Goal: Information Seeking & Learning: Learn about a topic

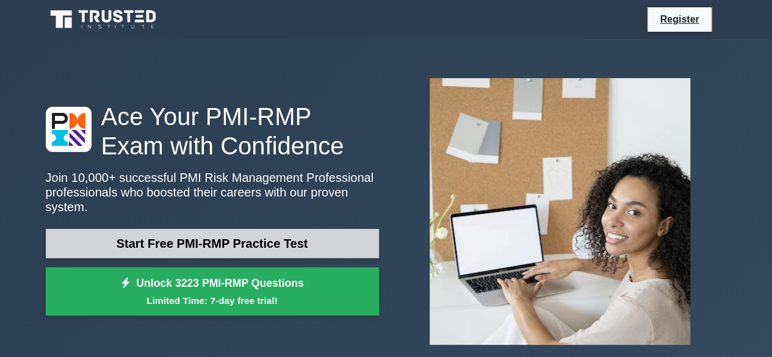
click at [300, 241] on link "Start Free PMI-RMP Practice Test" at bounding box center [212, 243] width 333 height 29
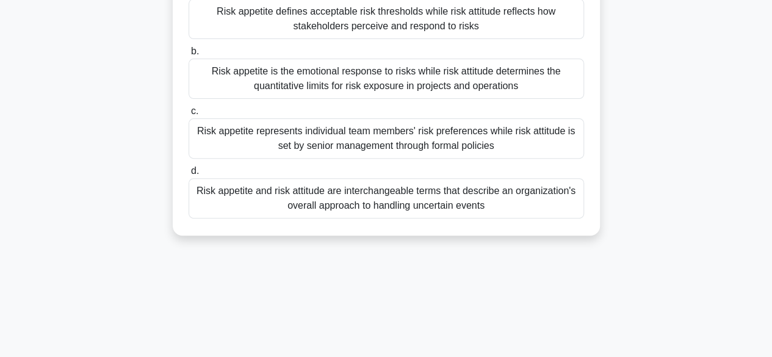
scroll to position [183, 0]
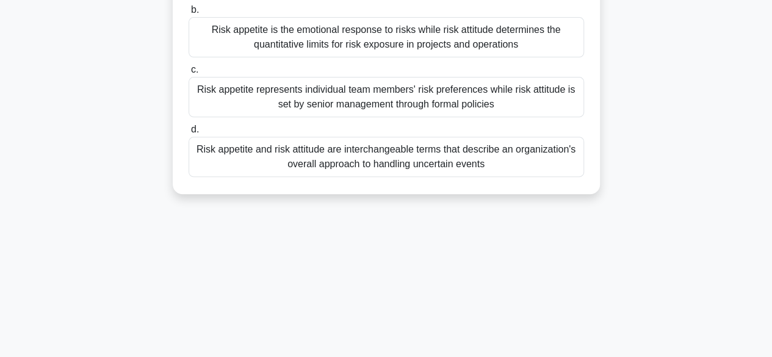
drag, startPoint x: 192, startPoint y: 95, endPoint x: 527, endPoint y: 184, distance: 346.9
click at [527, 184] on div "Which statement best describes the relationship between risk appetite and risk …" at bounding box center [386, 39] width 417 height 299
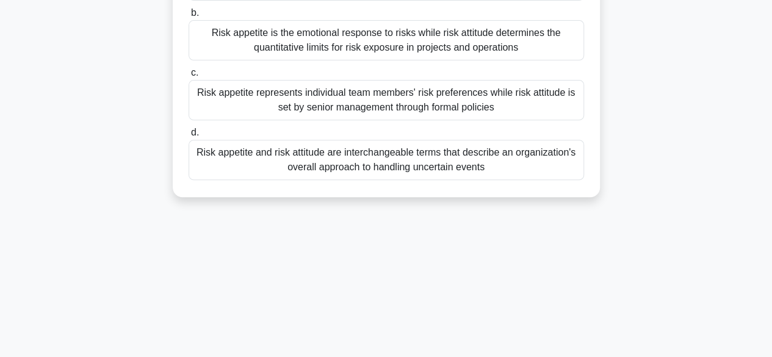
copy div "Which statement best describes the relationship between risk appetite and risk …"
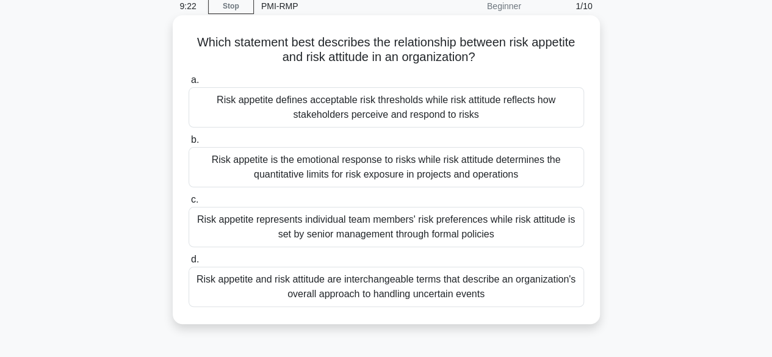
scroll to position [0, 0]
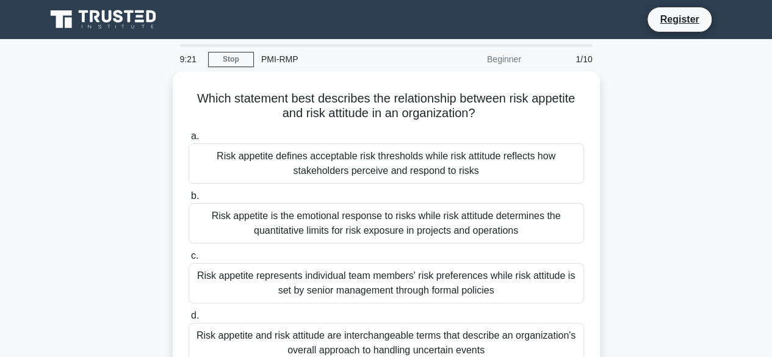
click at [608, 142] on div "Which statement best describes the relationship between risk appetite and risk …" at bounding box center [386, 232] width 696 height 323
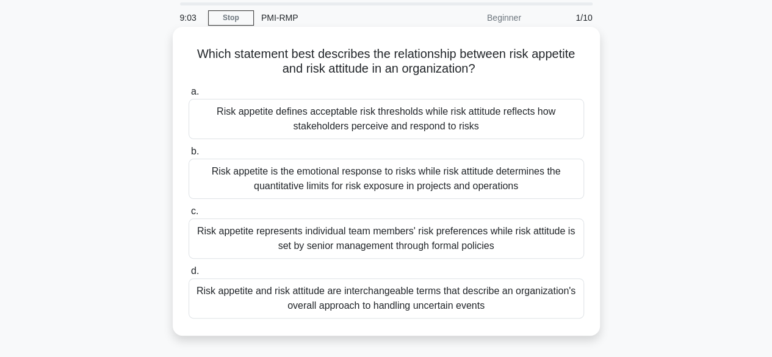
scroll to position [61, 0]
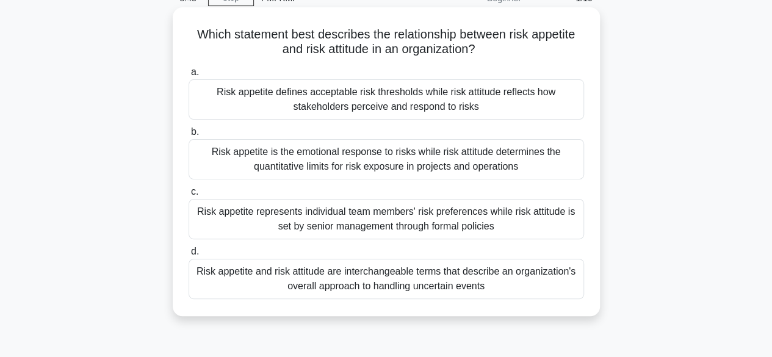
click at [378, 101] on div "Risk appetite defines acceptable risk thresholds while risk attitude reflects h…" at bounding box center [386, 99] width 395 height 40
click at [189, 76] on input "a. Risk appetite defines acceptable risk thresholds while risk attitude reflect…" at bounding box center [189, 72] width 0 height 8
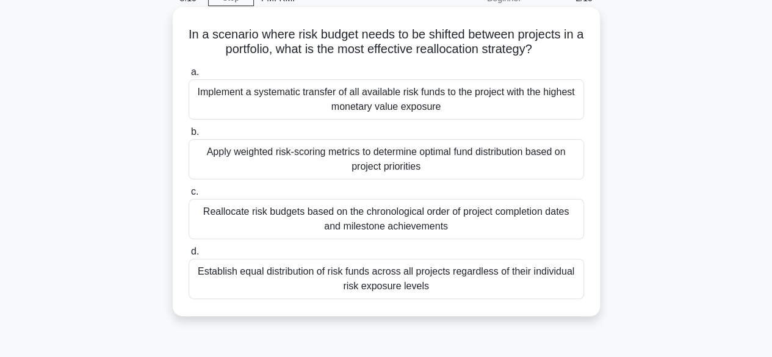
click at [370, 161] on div "Apply weighted risk-scoring metrics to determine optimal fund distribution base…" at bounding box center [386, 159] width 395 height 40
click at [189, 136] on input "b. Apply weighted risk-scoring metrics to determine optimal fund distribution b…" at bounding box center [189, 132] width 0 height 8
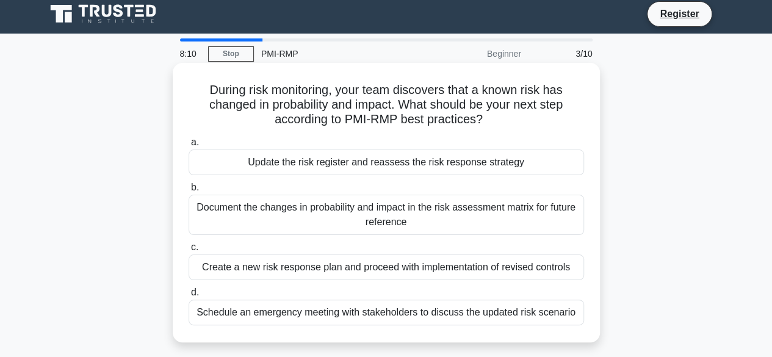
scroll to position [0, 0]
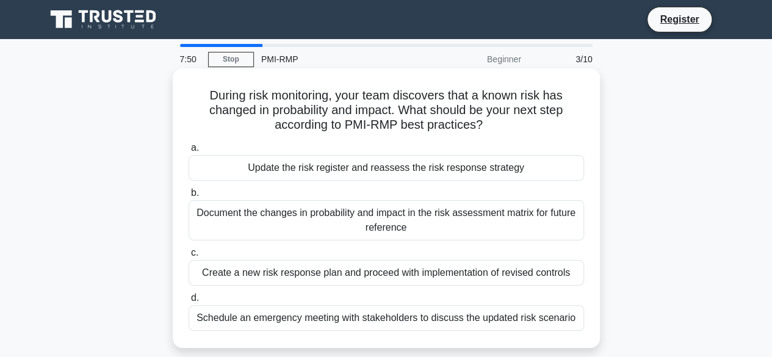
click at [343, 275] on div "Create a new risk response plan and proceed with implementation of revised cont…" at bounding box center [386, 273] width 395 height 26
click at [189, 257] on input "c. Create a new risk response plan and proceed with implementation of revised c…" at bounding box center [189, 253] width 0 height 8
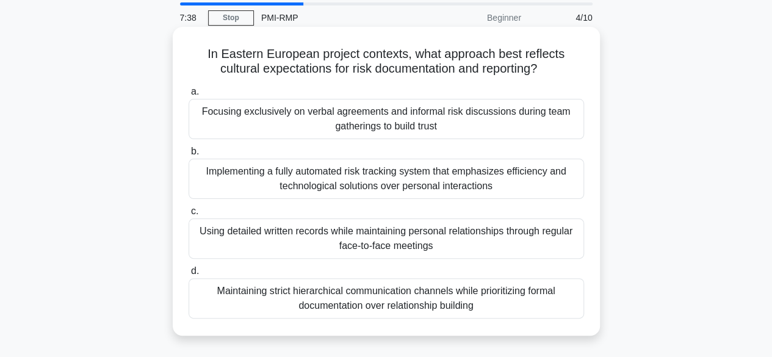
scroll to position [61, 0]
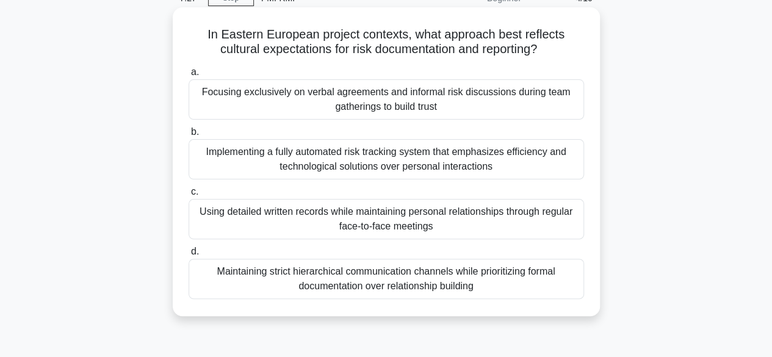
click at [325, 293] on div "Maintaining strict hierarchical communication channels while prioritizing forma…" at bounding box center [386, 279] width 395 height 40
click at [189, 256] on input "d. Maintaining strict hierarchical communication channels while prioritizing fo…" at bounding box center [189, 252] width 0 height 8
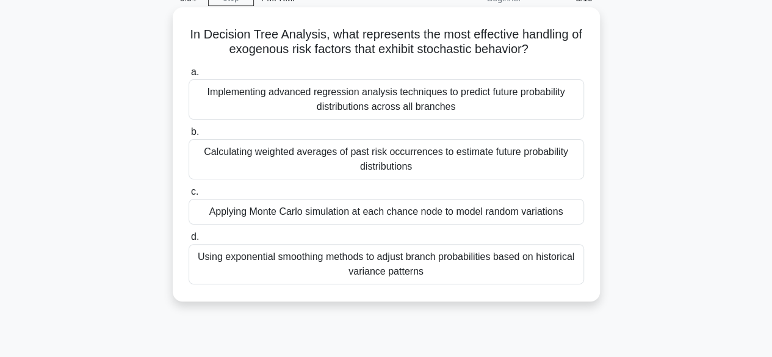
click at [317, 95] on div "Implementing advanced regression analysis techniques to predict future probabil…" at bounding box center [386, 99] width 395 height 40
click at [189, 76] on input "a. Implementing advanced regression analysis techniques to predict future proba…" at bounding box center [189, 72] width 0 height 8
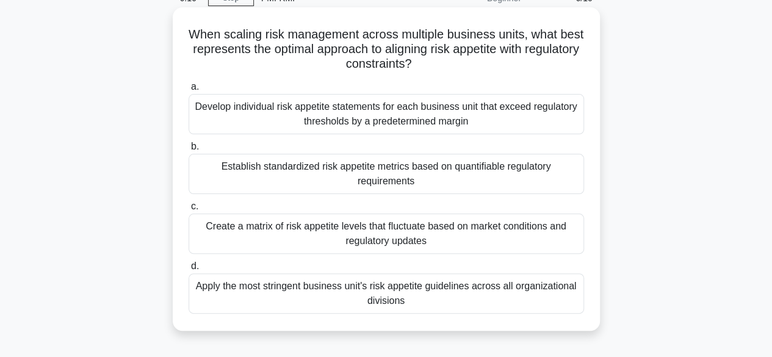
click at [319, 229] on div "Create a matrix of risk appetite levels that fluctuate based on market conditio…" at bounding box center [386, 234] width 395 height 40
click at [189, 211] on input "c. Create a matrix of risk appetite levels that fluctuate based on market condi…" at bounding box center [189, 207] width 0 height 8
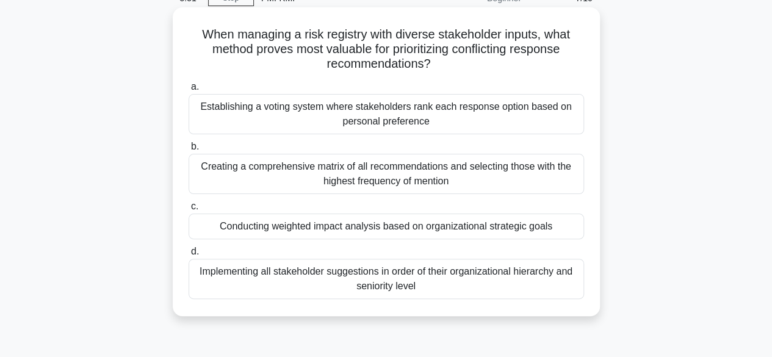
click at [311, 229] on div "Conducting weighted impact analysis based on organizational strategic goals" at bounding box center [386, 227] width 395 height 26
click at [189, 211] on input "c. Conducting weighted impact analysis based on organizational strategic goals" at bounding box center [189, 207] width 0 height 8
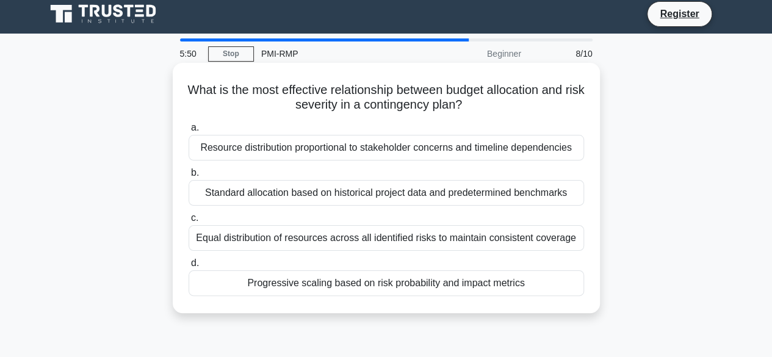
scroll to position [0, 0]
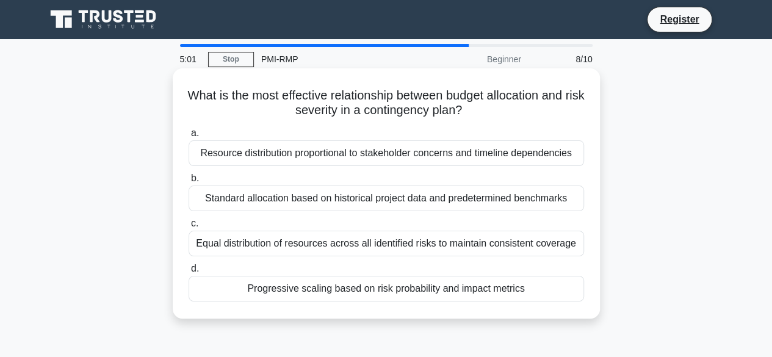
click at [373, 291] on div "Progressive scaling based on risk probability and impact metrics" at bounding box center [386, 289] width 395 height 26
click at [189, 273] on input "d. Progressive scaling based on risk probability and impact metrics" at bounding box center [189, 269] width 0 height 8
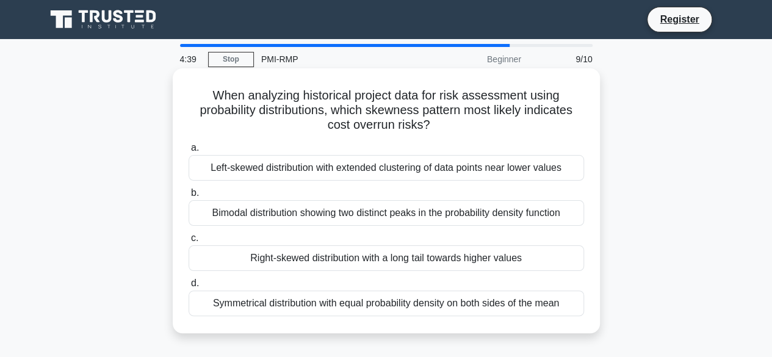
click at [371, 303] on div "Symmetrical distribution with equal probability density on both sides of the me…" at bounding box center [386, 304] width 395 height 26
click at [189, 287] on input "d. Symmetrical distribution with equal probability density on both sides of the…" at bounding box center [189, 284] width 0 height 8
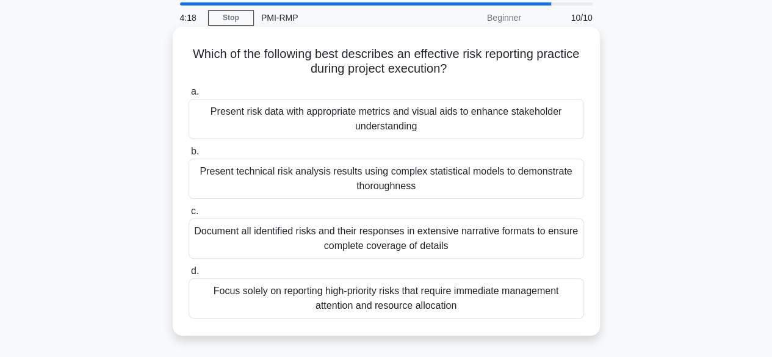
scroll to position [61, 0]
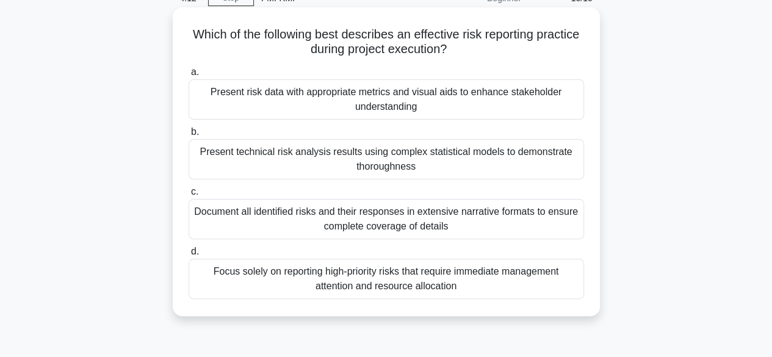
click at [433, 104] on div "Present risk data with appropriate metrics and visual aids to enhance stakehold…" at bounding box center [386, 99] width 395 height 40
click at [189, 76] on input "a. Present risk data with appropriate metrics and visual aids to enhance stakeh…" at bounding box center [189, 72] width 0 height 8
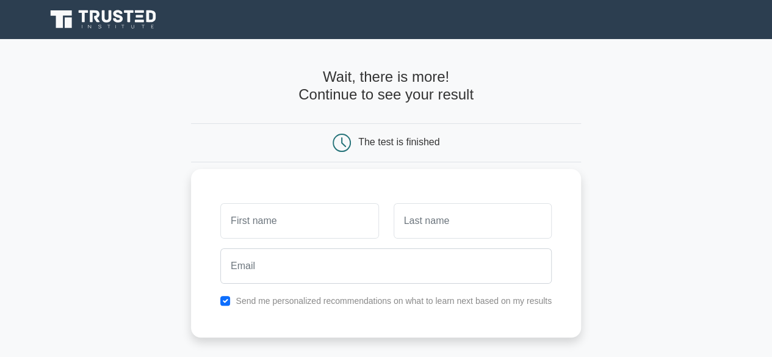
scroll to position [61, 0]
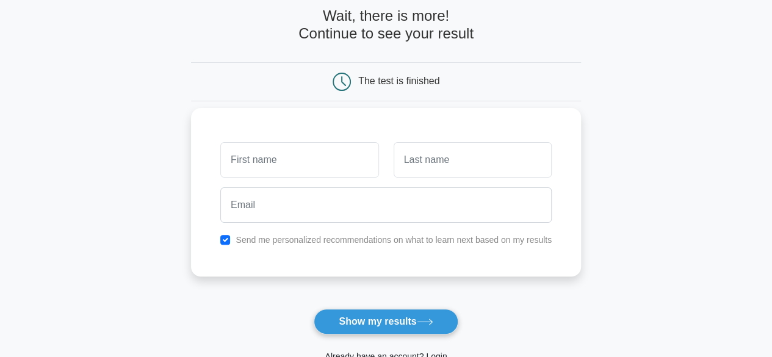
click at [317, 156] on input "text" at bounding box center [299, 159] width 158 height 35
type input "tiara"
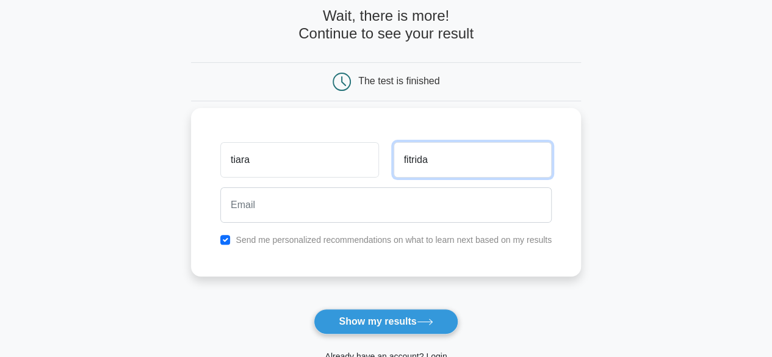
type input "fitrida"
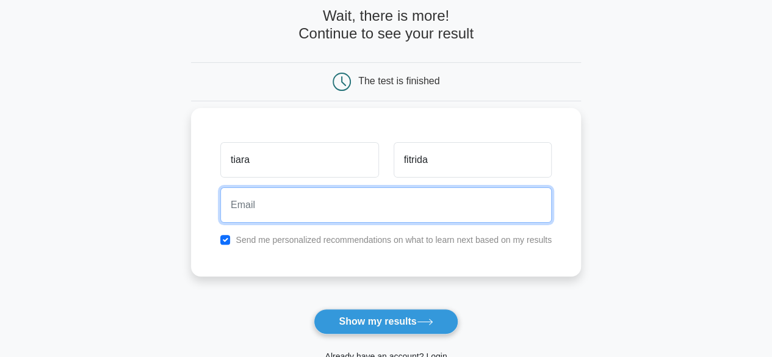
click at [286, 214] on input "email" at bounding box center [385, 204] width 331 height 35
type input "tiarafitrida@gmail.com"
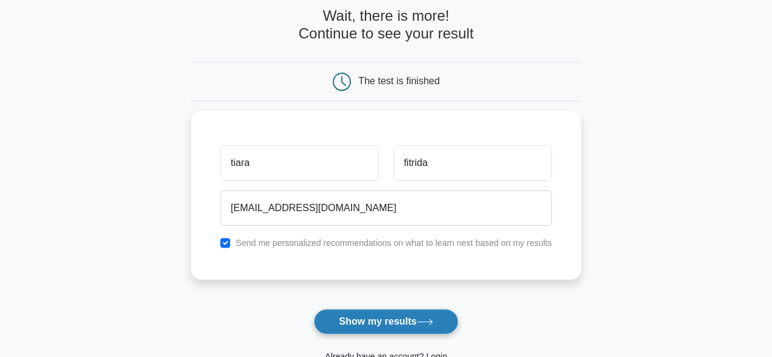
click at [383, 322] on button "Show my results" at bounding box center [386, 322] width 144 height 26
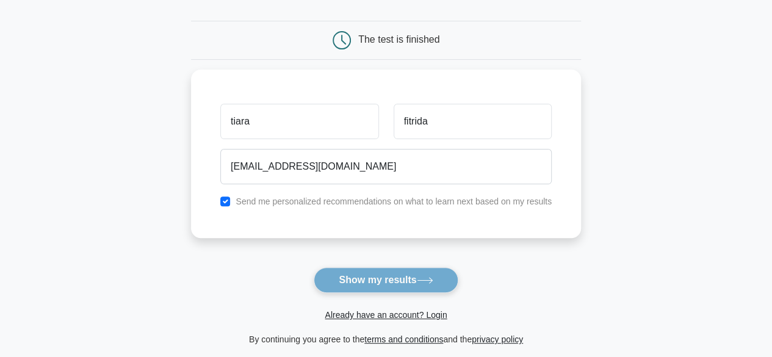
scroll to position [122, 0]
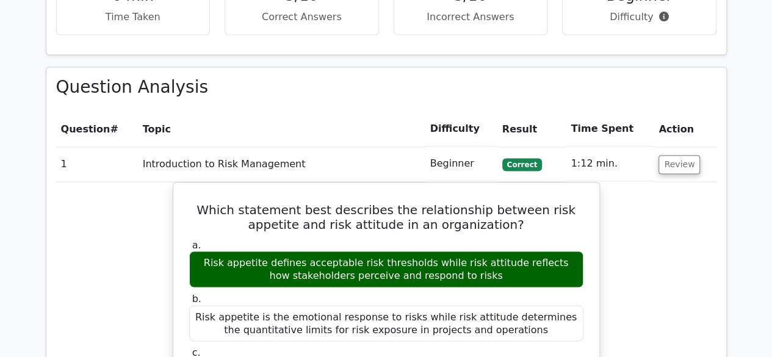
scroll to position [854, 0]
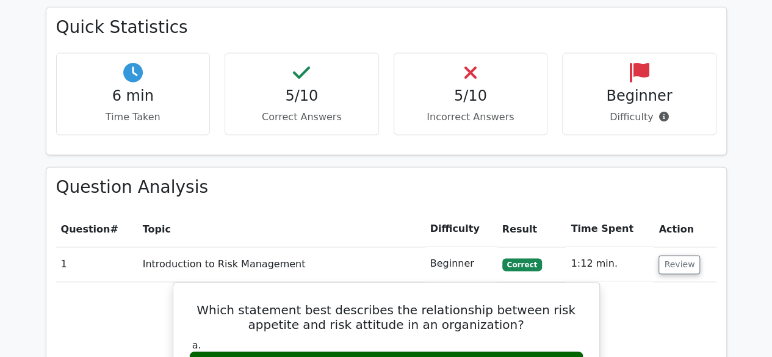
click at [685, 255] on button "Review" at bounding box center [680, 264] width 42 height 19
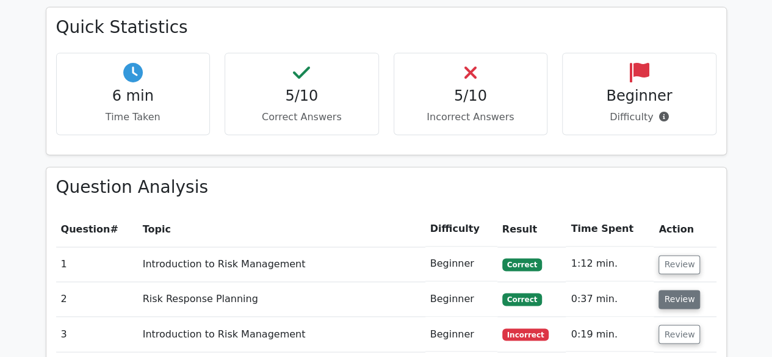
click at [680, 290] on button "Review" at bounding box center [680, 299] width 42 height 19
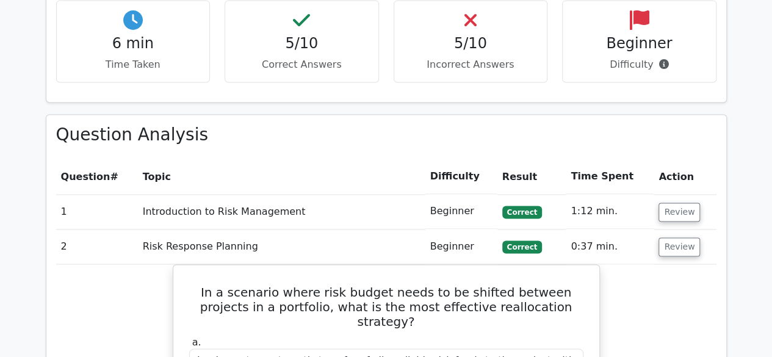
scroll to position [976, 0]
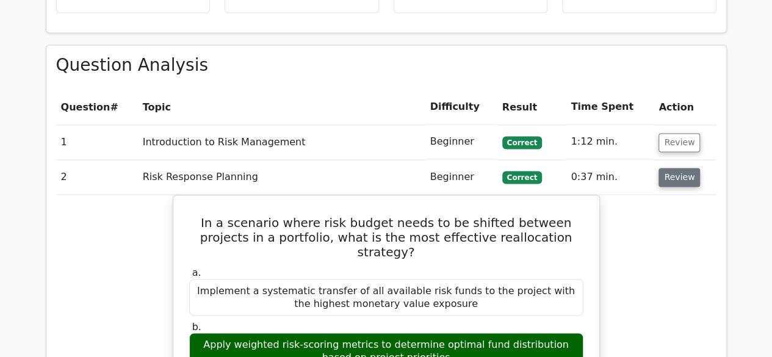
click at [681, 168] on button "Review" at bounding box center [680, 177] width 42 height 19
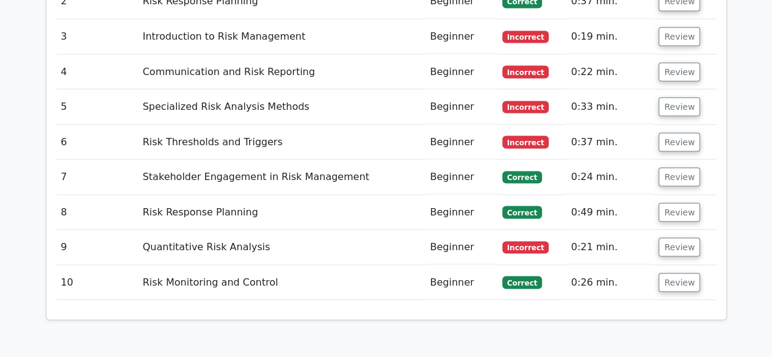
scroll to position [1160, 0]
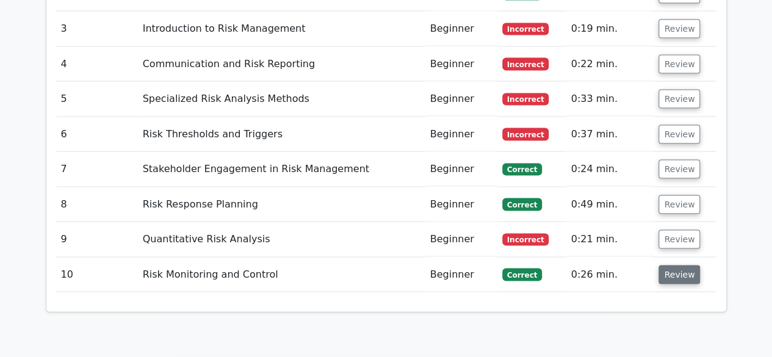
click at [677, 265] on button "Review" at bounding box center [680, 274] width 42 height 19
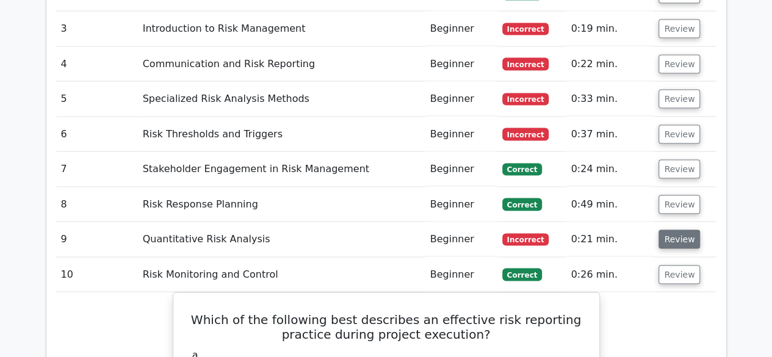
click at [674, 230] on button "Review" at bounding box center [680, 239] width 42 height 19
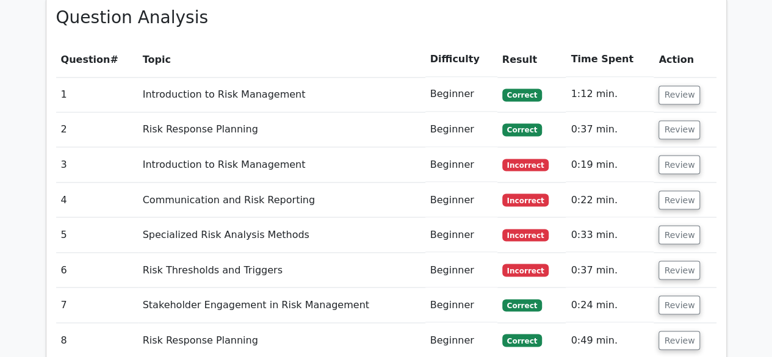
scroll to position [1038, 0]
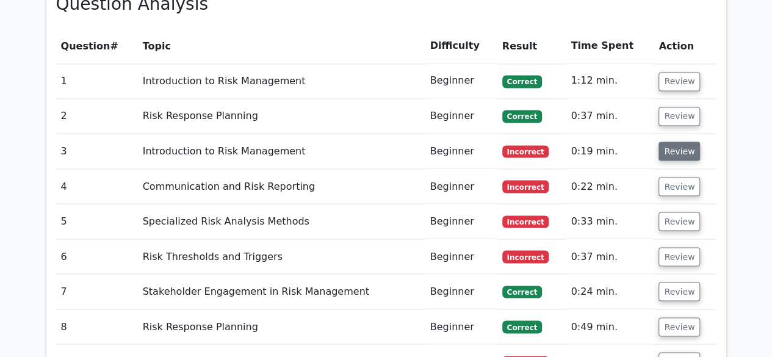
click at [660, 142] on button "Review" at bounding box center [680, 151] width 42 height 19
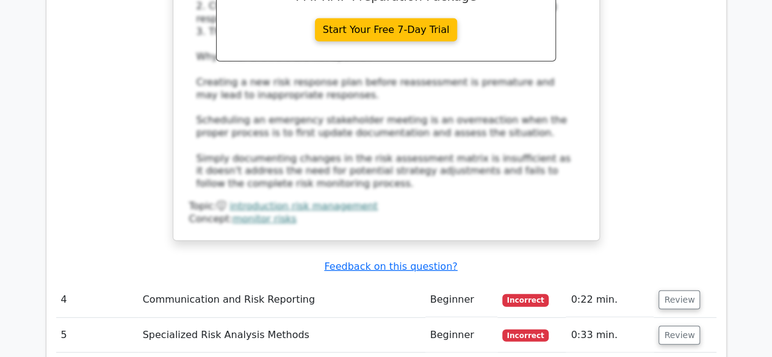
scroll to position [1709, 0]
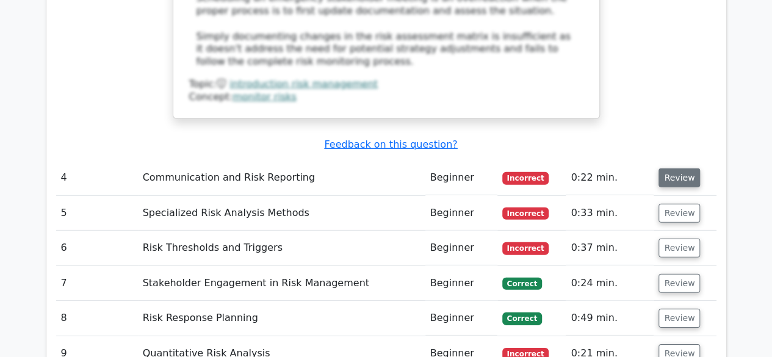
click at [668, 168] on button "Review" at bounding box center [680, 177] width 42 height 19
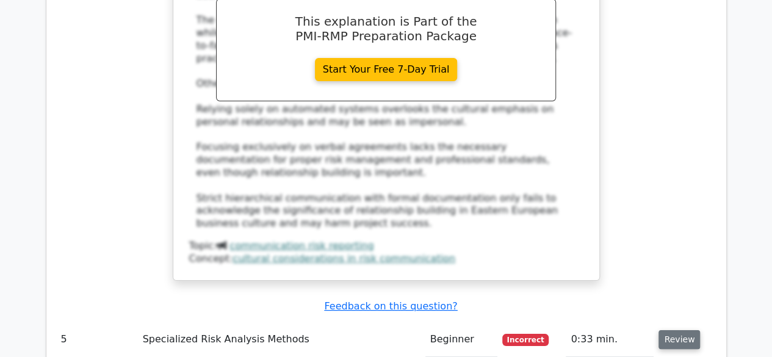
click at [679, 330] on button "Review" at bounding box center [680, 339] width 42 height 19
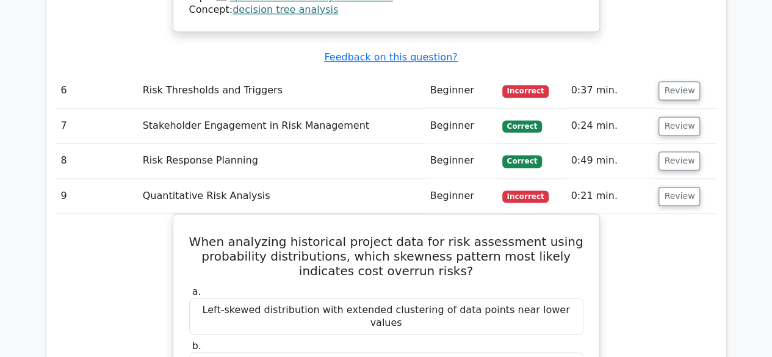
scroll to position [3113, 0]
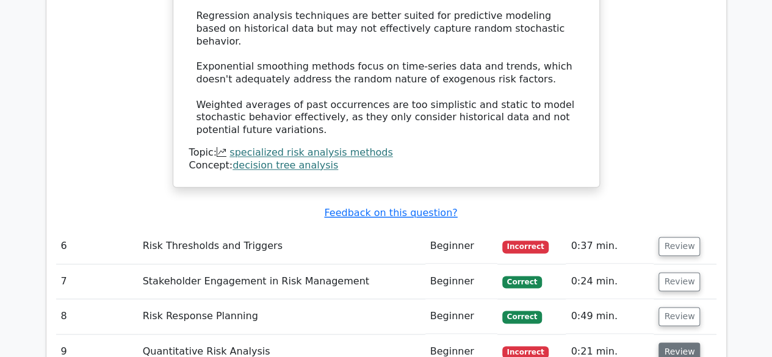
click at [685, 342] on button "Review" at bounding box center [680, 351] width 42 height 19
click at [684, 307] on button "Review" at bounding box center [680, 316] width 42 height 19
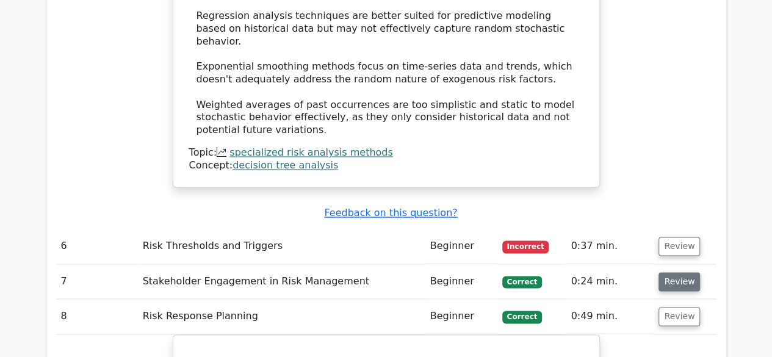
click at [673, 272] on button "Review" at bounding box center [680, 281] width 42 height 19
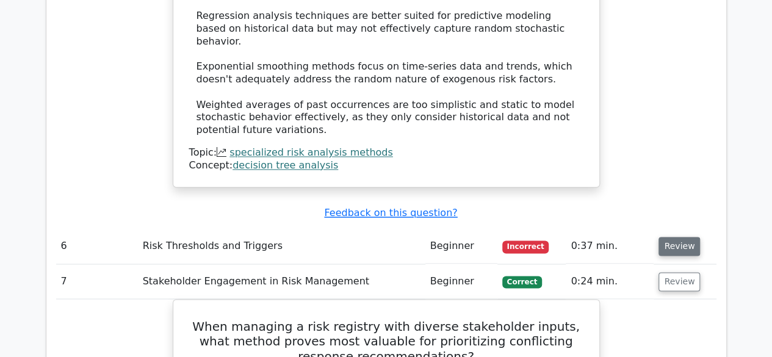
click at [675, 237] on button "Review" at bounding box center [680, 246] width 42 height 19
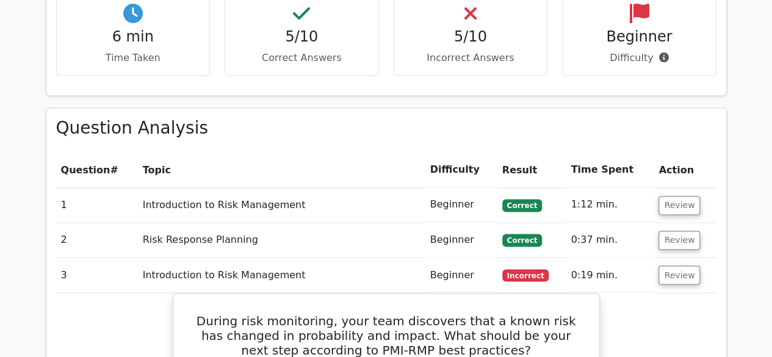
scroll to position [915, 0]
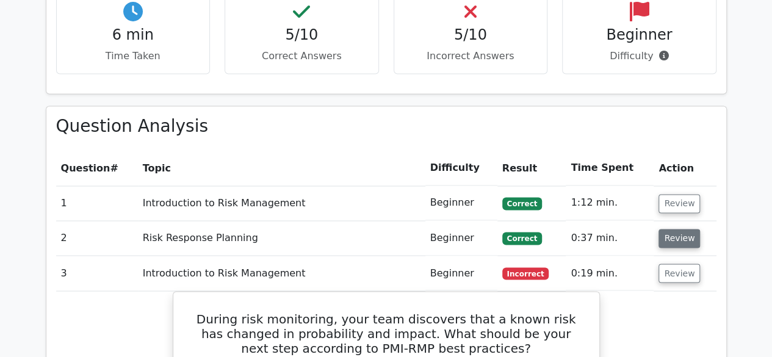
click at [679, 229] on button "Review" at bounding box center [680, 238] width 42 height 19
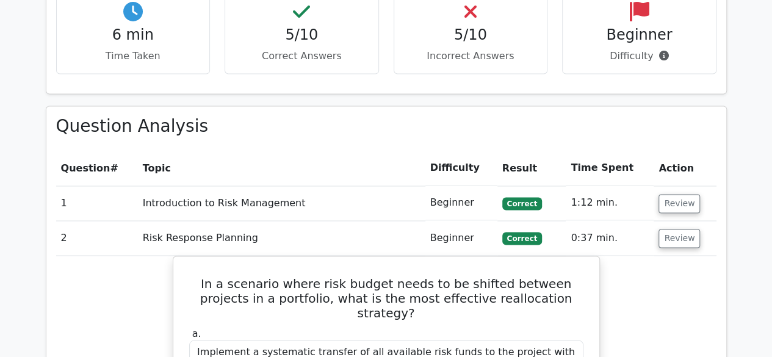
click at [675, 186] on td "Review" at bounding box center [685, 203] width 62 height 35
click at [674, 194] on button "Review" at bounding box center [680, 203] width 42 height 19
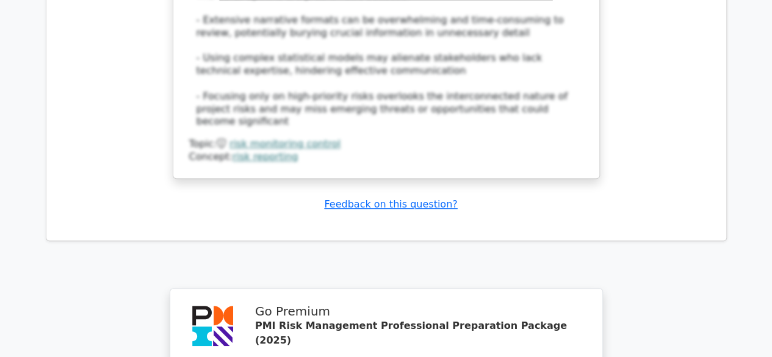
scroll to position [7487, 0]
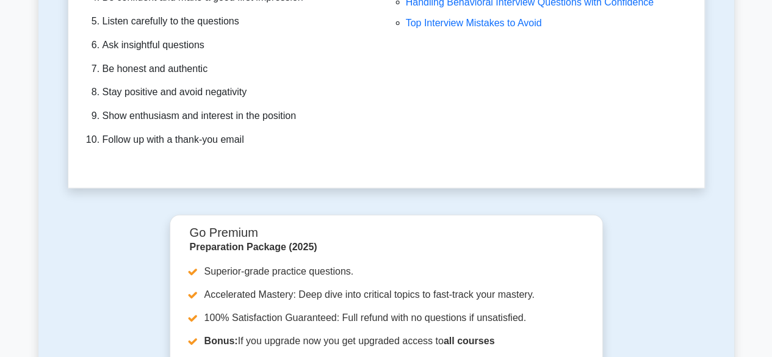
scroll to position [3784, 0]
